Goal: Information Seeking & Learning: Compare options

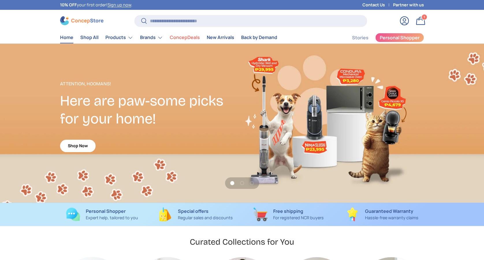
click at [374, 3] on link "Contact Us" at bounding box center [377, 5] width 31 height 6
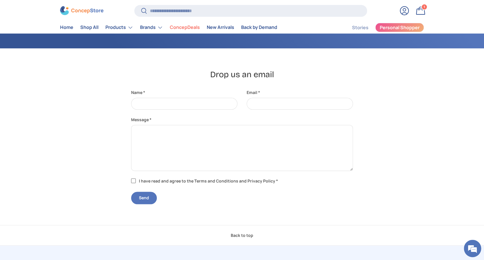
scroll to position [111, 0]
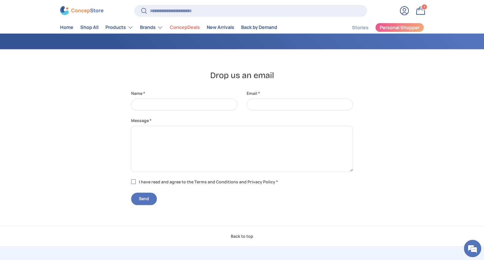
click at [418, 9] on link "Bag 1 1 item" at bounding box center [420, 10] width 13 height 13
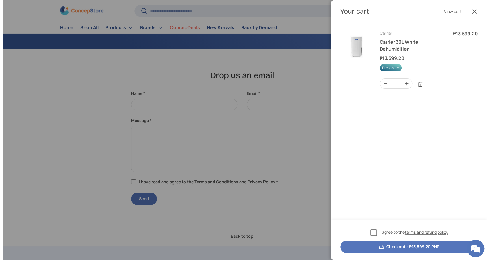
scroll to position [0, 0]
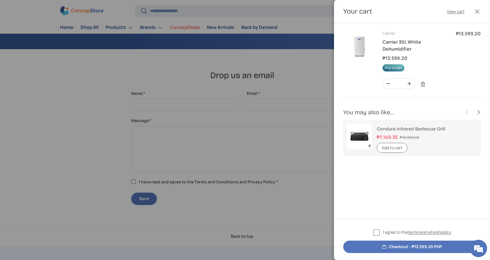
click at [323, 12] on div at bounding box center [245, 130] width 490 height 260
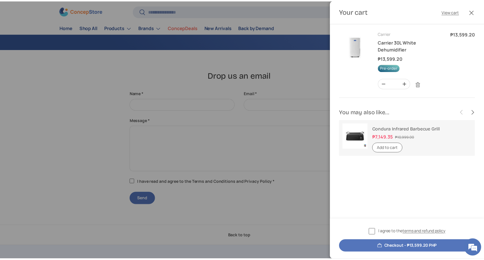
scroll to position [111, 0]
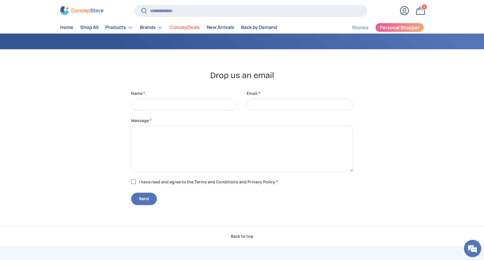
click at [403, 10] on link "Log in" at bounding box center [404, 10] width 13 height 13
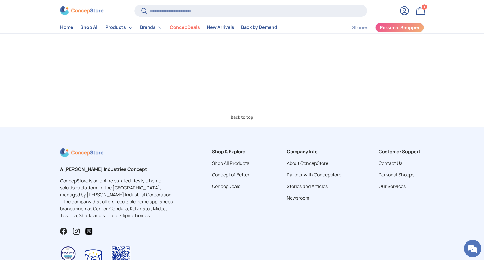
scroll to position [1, 0]
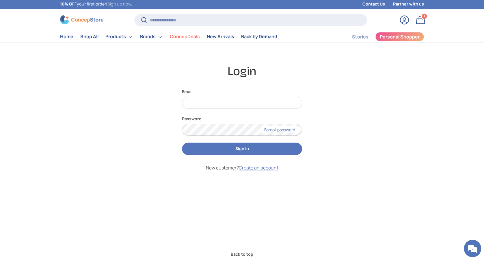
click at [115, 4] on link "Sign up now" at bounding box center [119, 3] width 24 height 5
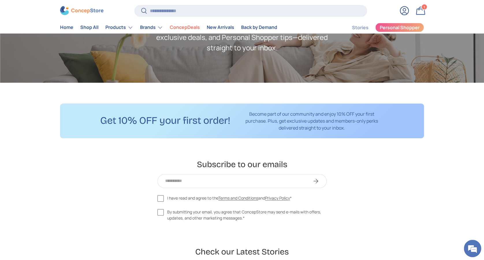
scroll to position [77, 0]
click at [186, 183] on input "Email" at bounding box center [239, 180] width 162 height 11
click at [198, 178] on input "Email" at bounding box center [239, 180] width 162 height 11
type input "**********"
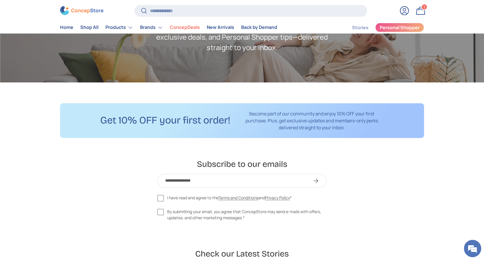
click at [160, 197] on label "I have read and agree to the Terms and Conditions and Privacy Policy *" at bounding box center [224, 197] width 134 height 7
click at [159, 211] on label "By submitting your email, you agree that ConcepStore may send e-mails with offe…" at bounding box center [242, 214] width 170 height 12
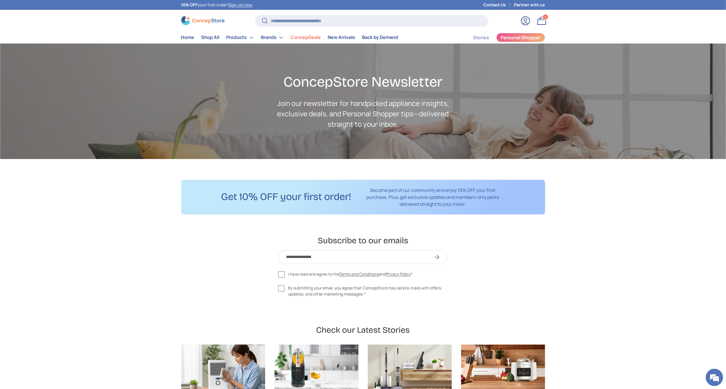
click at [484, 249] on div "**********" at bounding box center [363, 269] width 726 height 69
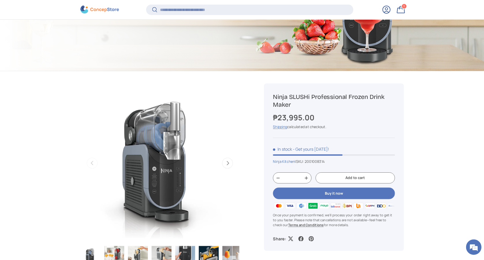
scroll to position [152, 0]
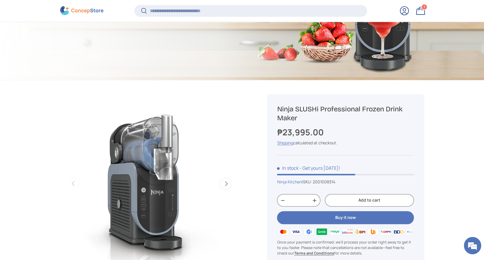
click at [83, 9] on img at bounding box center [81, 10] width 43 height 9
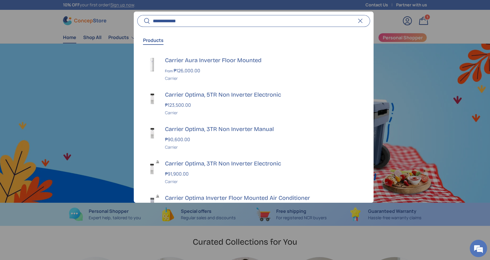
click at [215, 23] on input "**********" at bounding box center [253, 21] width 233 height 12
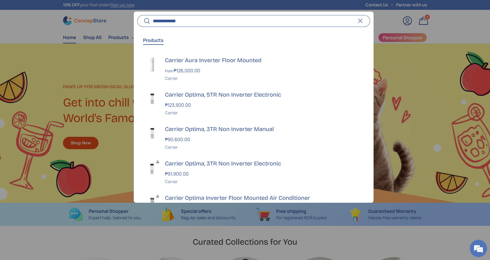
type input "**********"
click at [137, 14] on button "Search" at bounding box center [143, 21] width 13 height 14
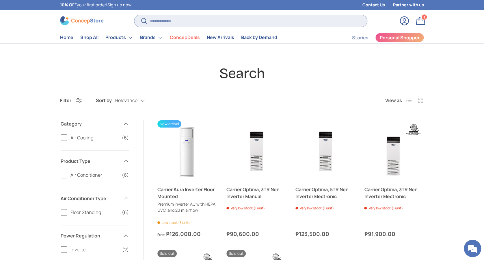
click at [231, 20] on input "Search" at bounding box center [250, 21] width 233 height 12
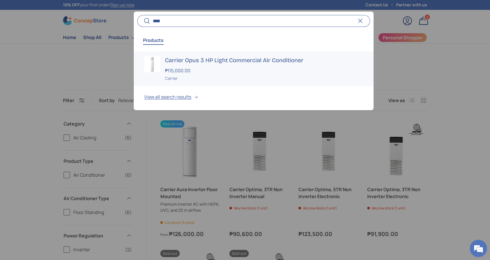
type input "****"
click at [204, 63] on h3 "Carrier Opus 3 HP Light Commercial Air Conditioner" at bounding box center [264, 60] width 198 height 8
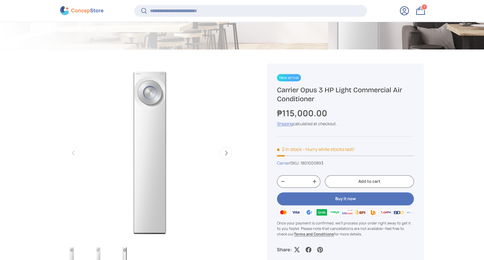
scroll to position [191, 0]
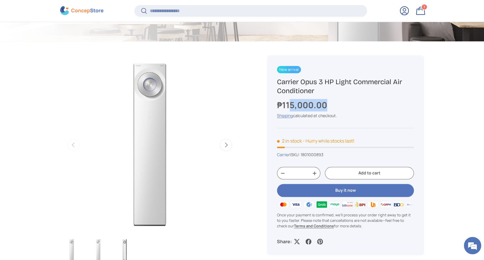
drag, startPoint x: 330, startPoint y: 103, endPoint x: 289, endPoint y: 103, distance: 41.0
click at [289, 103] on div "₱115,000.00" at bounding box center [345, 105] width 137 height 12
drag, startPoint x: 289, startPoint y: 103, endPoint x: 321, endPoint y: 91, distance: 34.4
click at [326, 89] on h1 "Carrier Opus 3 HP Light Commercial Air Conditioner" at bounding box center [345, 86] width 137 height 18
drag, startPoint x: 304, startPoint y: 88, endPoint x: 272, endPoint y: 82, distance: 31.8
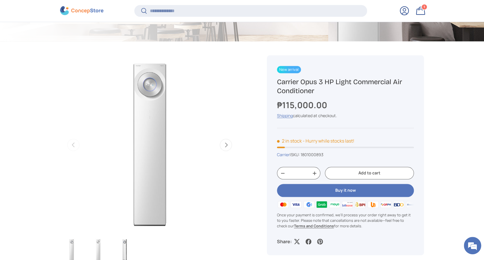
click at [272, 82] on div "New arrival Carrier Opus 3 HP Light Commercial Air Conditioner ₱115,000.00 Unit…" at bounding box center [345, 155] width 157 height 200
copy h1 "Carrier Opus 3 HP Light Commercial Air Conditioner"
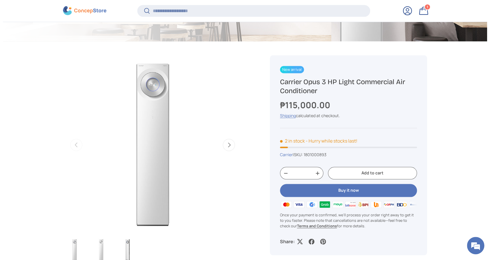
scroll to position [0, 0]
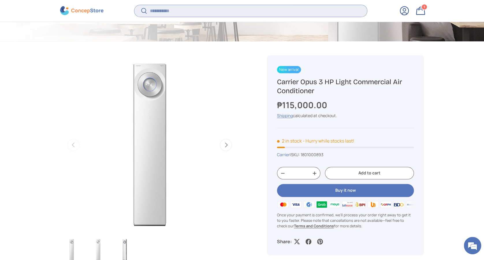
click at [189, 8] on input "Search" at bounding box center [250, 11] width 233 height 12
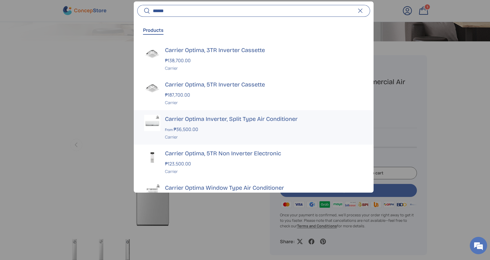
scroll to position [38, 0]
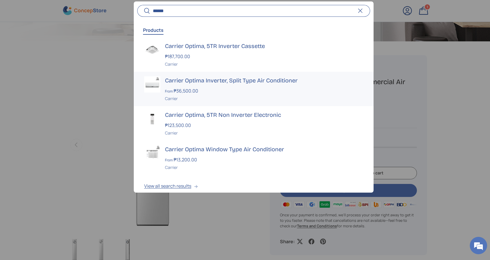
type input "******"
click at [226, 83] on h3 "Carrier Optima Inverter, Split Type Air Conditioner" at bounding box center [264, 80] width 198 height 8
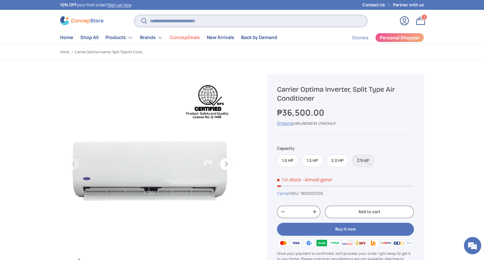
click at [201, 18] on input "Search" at bounding box center [250, 21] width 233 height 12
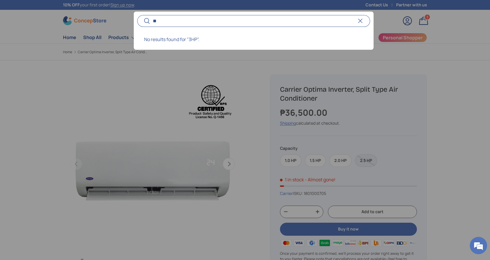
type input "*"
